Goal: Information Seeking & Learning: Learn about a topic

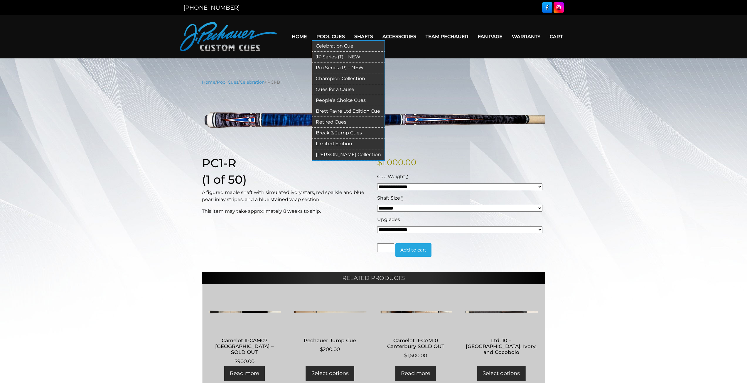
click at [342, 90] on link "Cues for a Cause" at bounding box center [348, 89] width 72 height 11
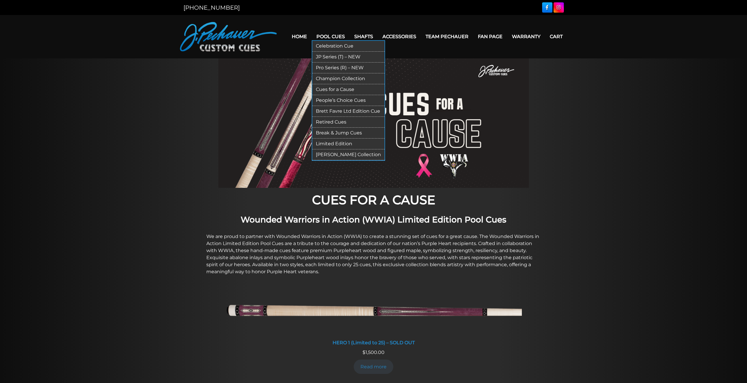
click at [336, 143] on link "Limited Edition" at bounding box center [348, 144] width 72 height 11
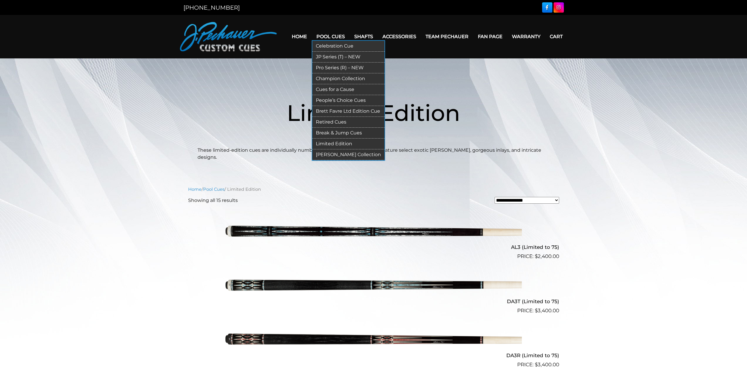
click at [332, 66] on link "Pro Series (R) – NEW" at bounding box center [348, 68] width 72 height 11
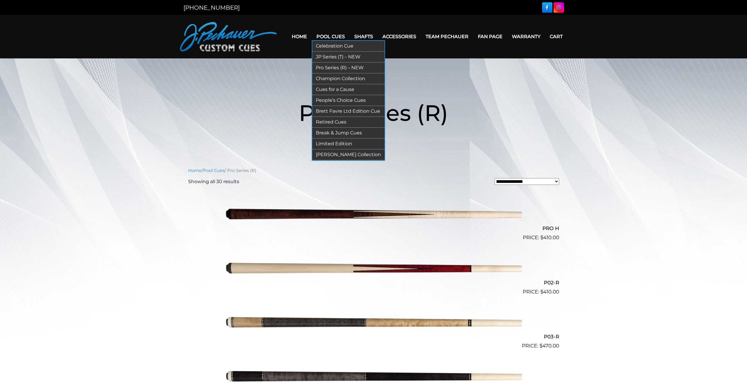
click at [346, 46] on link "Celebration Cue" at bounding box center [348, 46] width 72 height 11
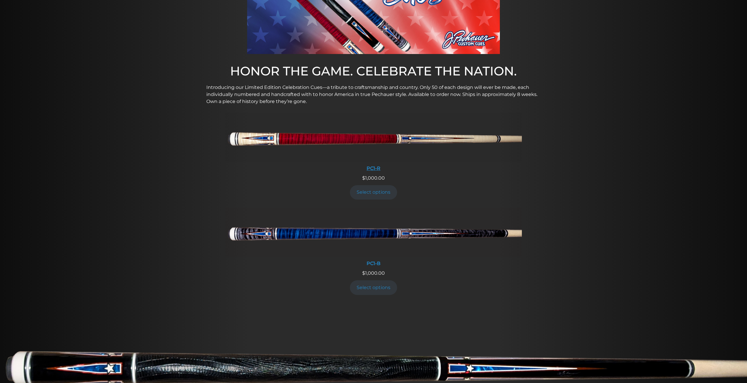
scroll to position [147, 0]
click at [374, 285] on link "Select options" at bounding box center [374, 287] width 48 height 14
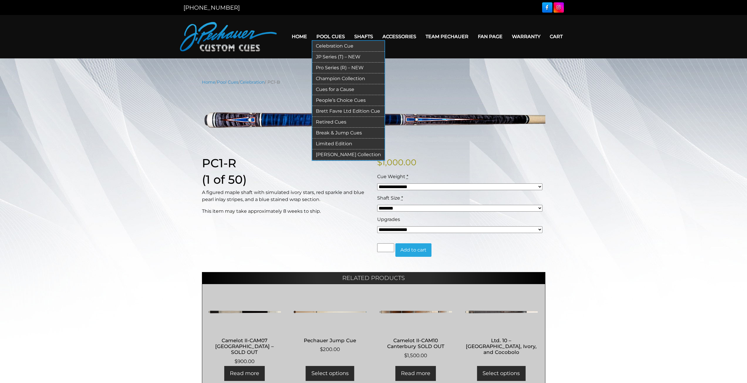
click at [334, 69] on link "Pro Series (R) – NEW" at bounding box center [348, 68] width 72 height 11
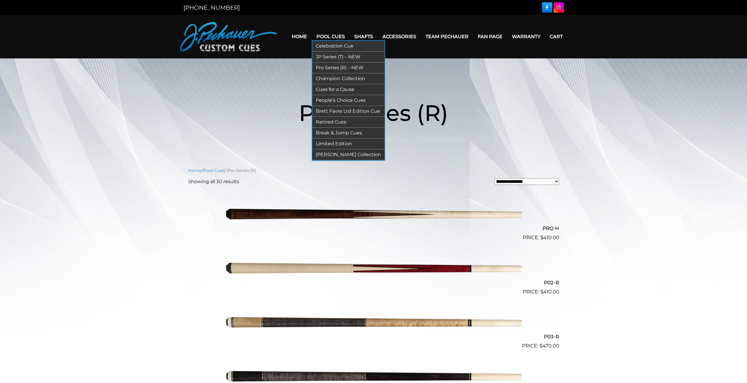
click at [340, 78] on link "Champion Collection" at bounding box center [348, 78] width 72 height 11
click at [337, 122] on link "Retired Cues" at bounding box center [348, 122] width 72 height 11
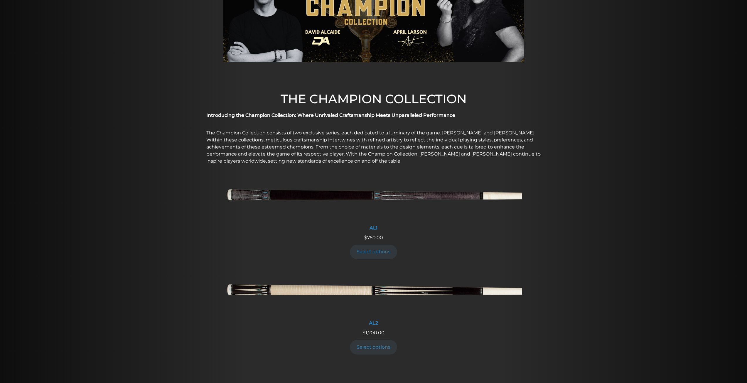
scroll to position [97, 0]
click at [370, 348] on link "Select options" at bounding box center [374, 346] width 48 height 14
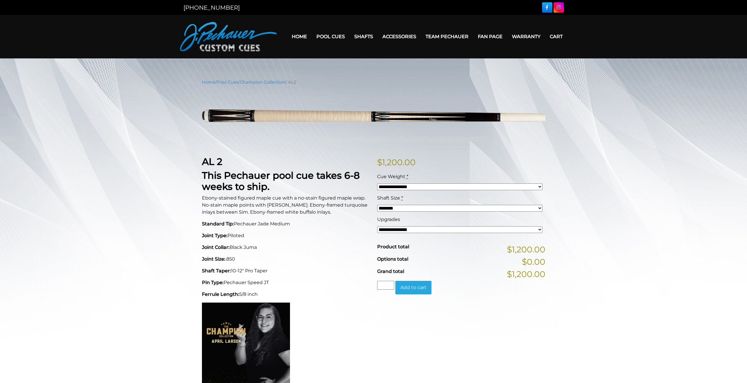
click at [434, 187] on select "**********" at bounding box center [459, 186] width 165 height 7
select select "*****"
click at [377, 183] on select "**********" at bounding box center [459, 186] width 165 height 7
click at [447, 230] on select "**********" at bounding box center [459, 229] width 165 height 7
select select "*****"
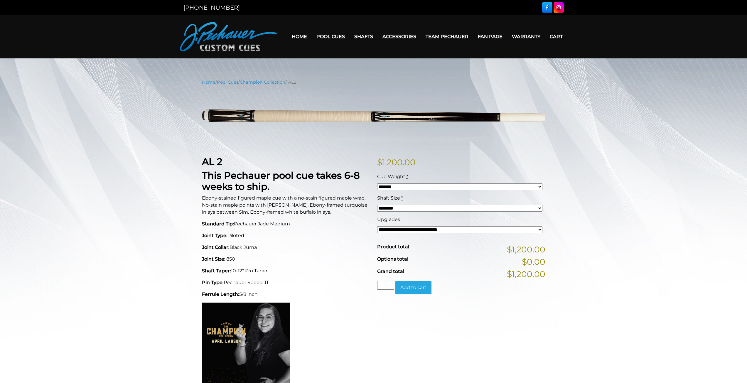
click at [377, 226] on select "**********" at bounding box center [459, 229] width 165 height 7
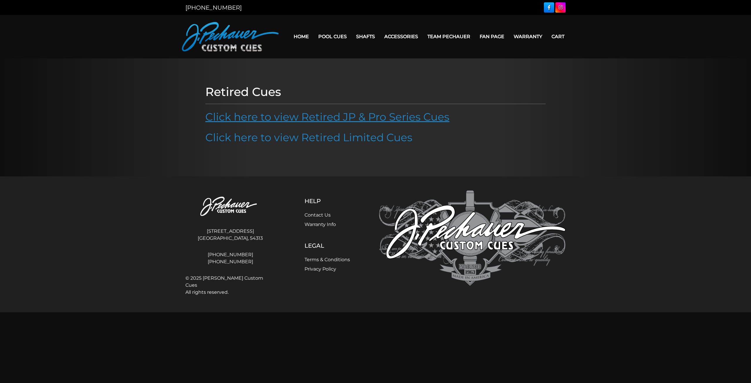
click at [403, 120] on link "Click here to view Retired JP & Pro Series Cues" at bounding box center [327, 116] width 244 height 13
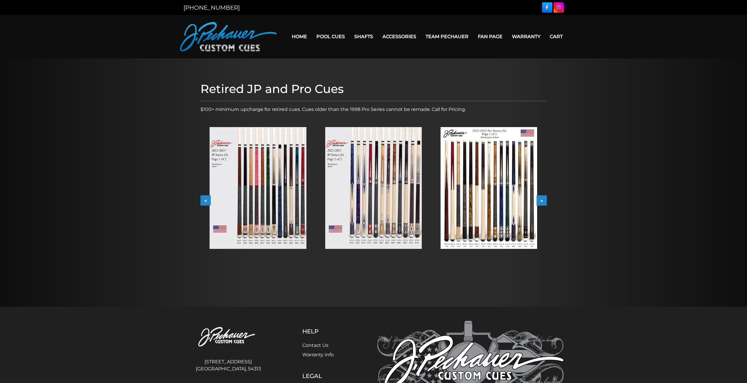
click at [512, 191] on img at bounding box center [489, 188] width 97 height 122
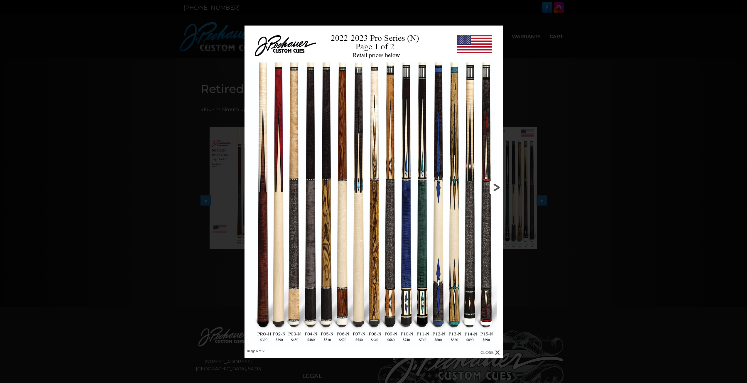
click at [499, 185] on link at bounding box center [445, 188] width 116 height 324
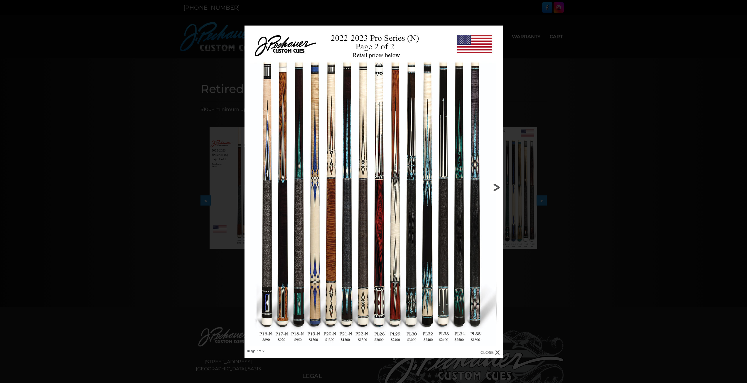
click at [497, 189] on link at bounding box center [445, 188] width 116 height 324
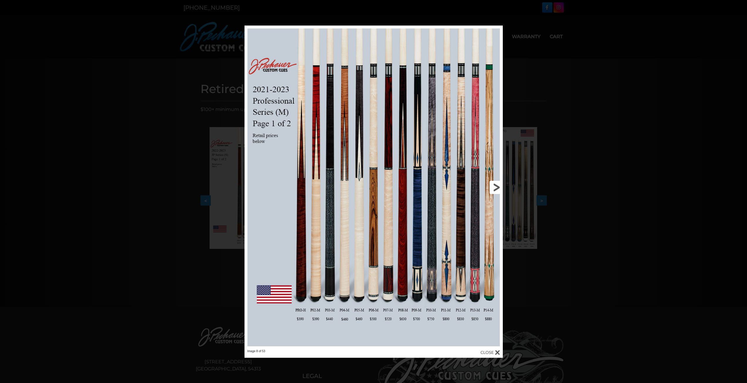
click at [495, 191] on link at bounding box center [445, 188] width 116 height 324
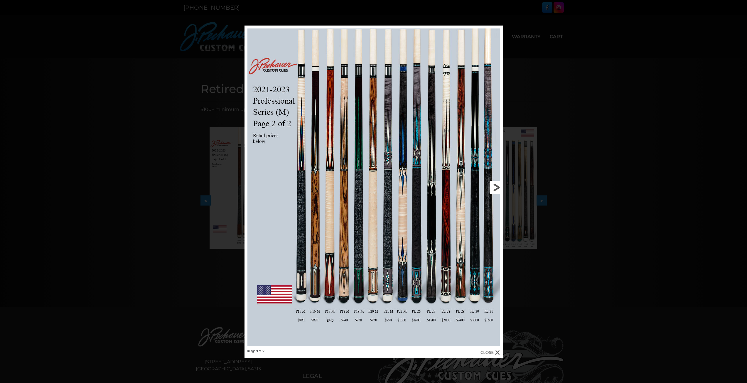
click at [496, 190] on link at bounding box center [445, 188] width 116 height 324
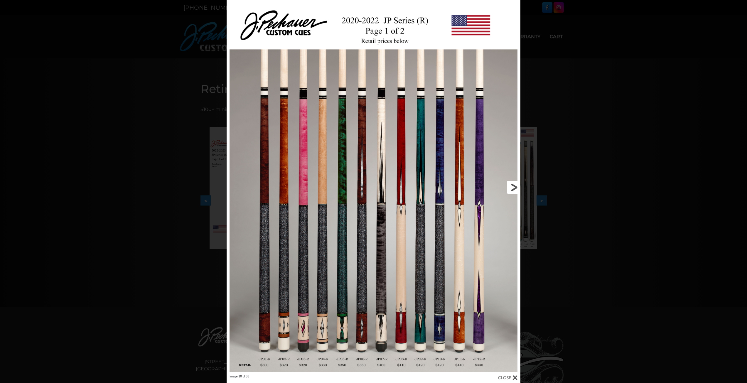
click at [516, 186] on link at bounding box center [454, 187] width 132 height 375
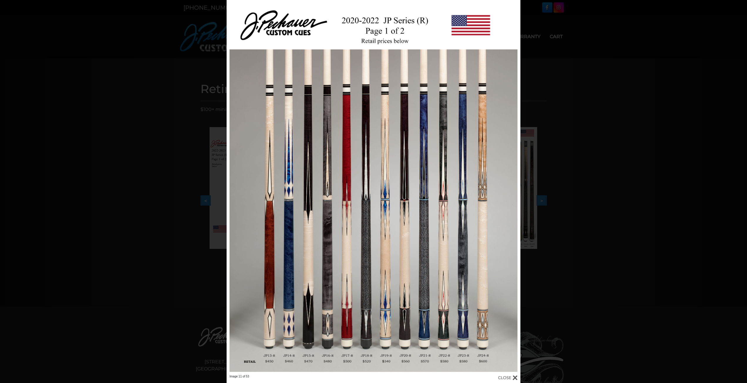
click at [647, 190] on div "Image 11 of 53" at bounding box center [373, 191] width 747 height 383
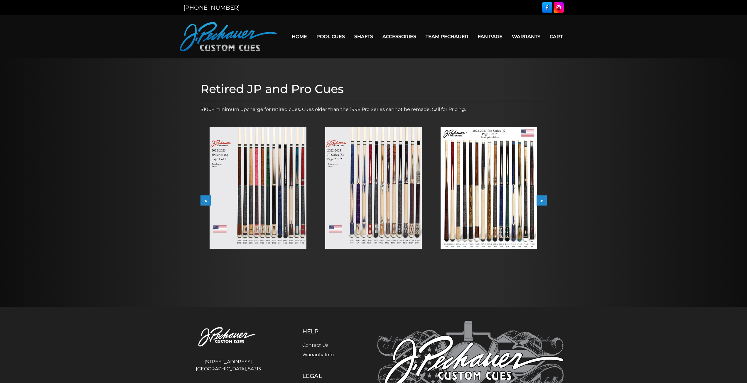
click at [542, 202] on button ">" at bounding box center [542, 200] width 10 height 10
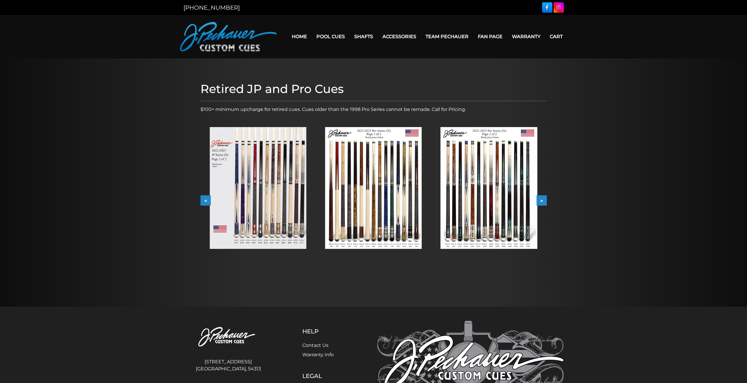
click at [544, 202] on button ">" at bounding box center [542, 200] width 10 height 10
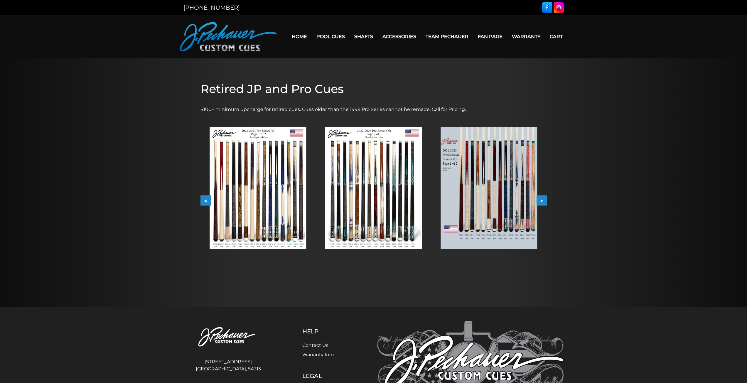
click at [515, 200] on img at bounding box center [489, 188] width 97 height 122
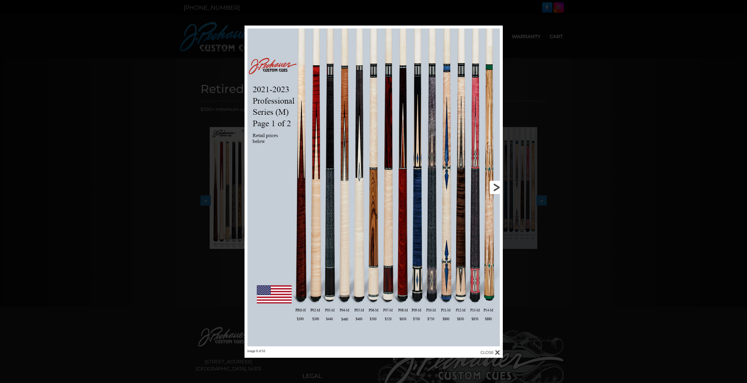
click at [496, 184] on link at bounding box center [445, 188] width 116 height 324
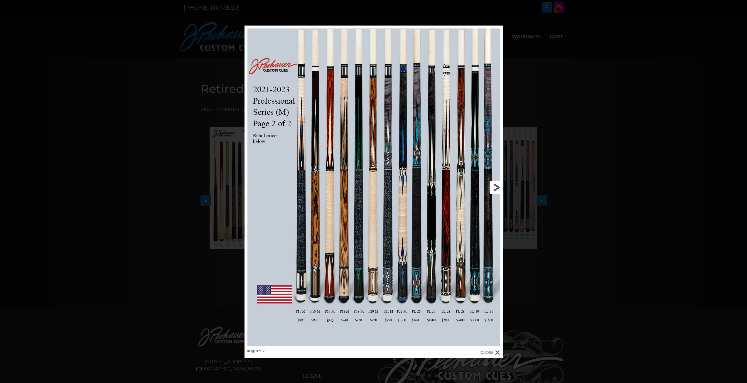
click at [495, 186] on link at bounding box center [445, 188] width 116 height 324
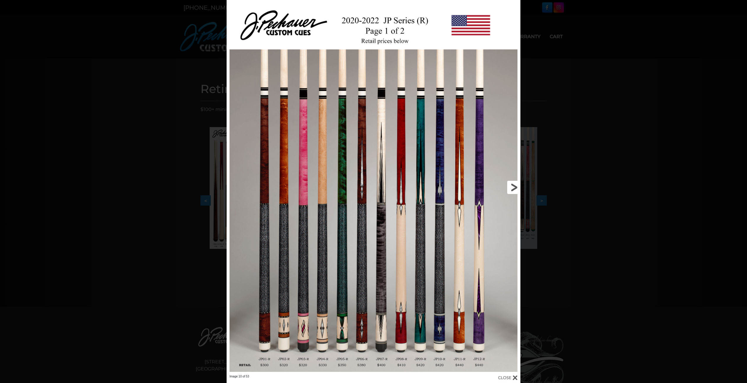
click at [516, 196] on link at bounding box center [454, 187] width 132 height 375
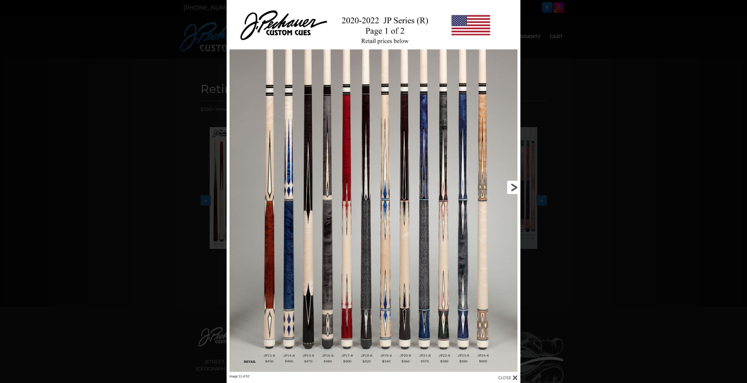
click at [516, 199] on link at bounding box center [454, 187] width 132 height 375
